Goal: Information Seeking & Learning: Learn about a topic

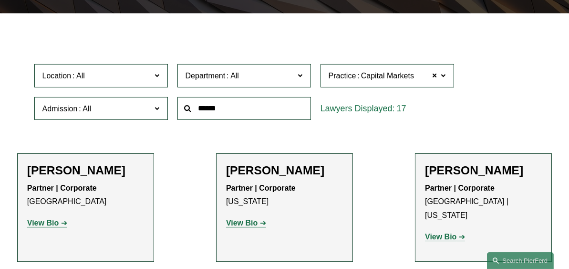
scroll to position [198, 0]
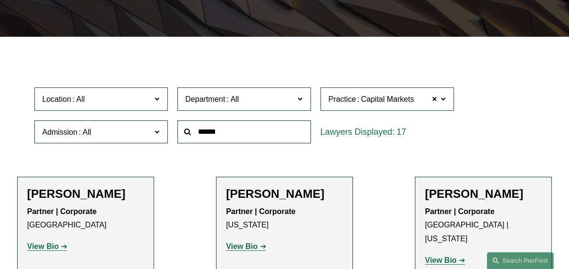
click at [304, 101] on label "Department" at bounding box center [244, 98] width 134 height 23
click at [300, 102] on span at bounding box center [300, 99] width 5 height 12
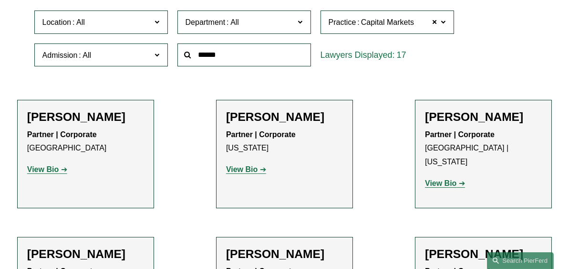
scroll to position [273, 0]
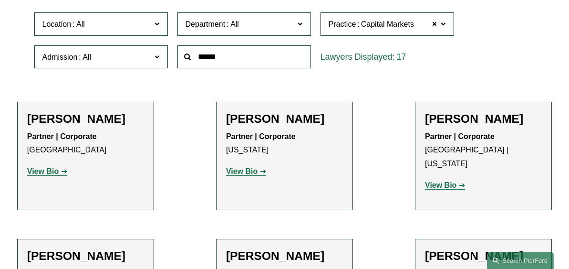
click at [242, 172] on strong "View Bio" at bounding box center [241, 171] width 31 height 8
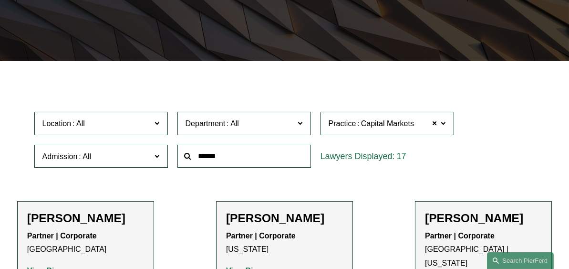
scroll to position [231, 0]
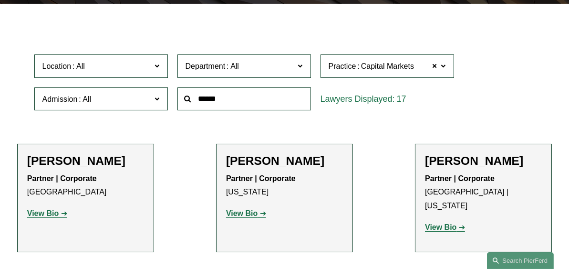
click at [451, 223] on strong "View Bio" at bounding box center [440, 227] width 31 height 8
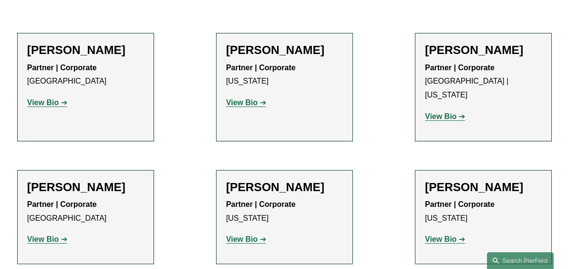
scroll to position [345, 0]
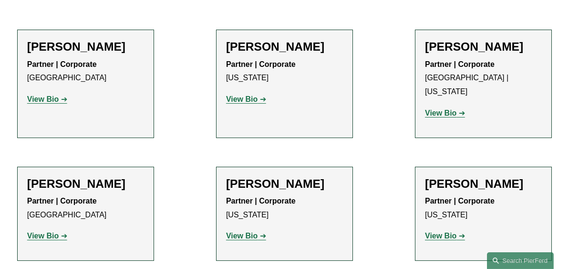
click at [61, 231] on link "View Bio" at bounding box center [47, 235] width 40 height 8
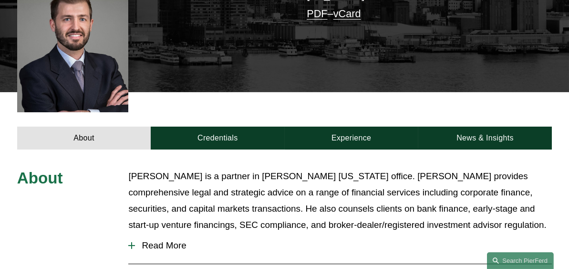
scroll to position [272, 0]
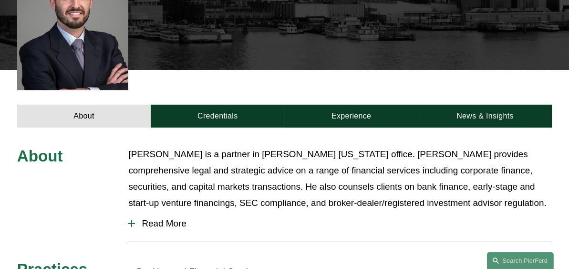
click at [141, 218] on span "Read More" at bounding box center [343, 223] width 417 height 10
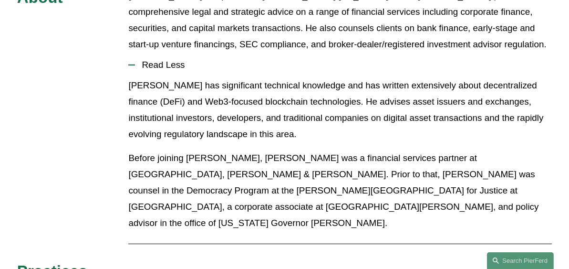
scroll to position [428, 0]
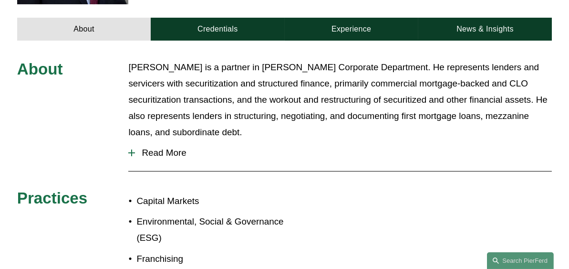
scroll to position [359, 0]
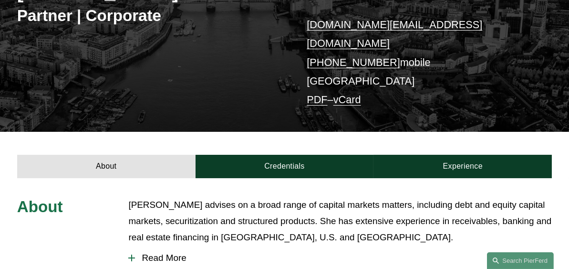
scroll to position [213, 0]
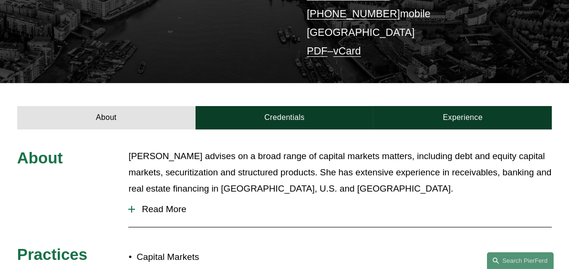
click at [162, 204] on span "Read More" at bounding box center [343, 209] width 417 height 10
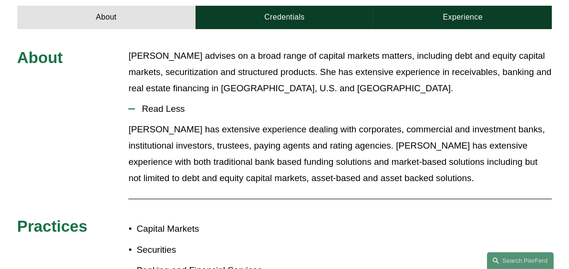
scroll to position [217, 0]
